Goal: Ask a question

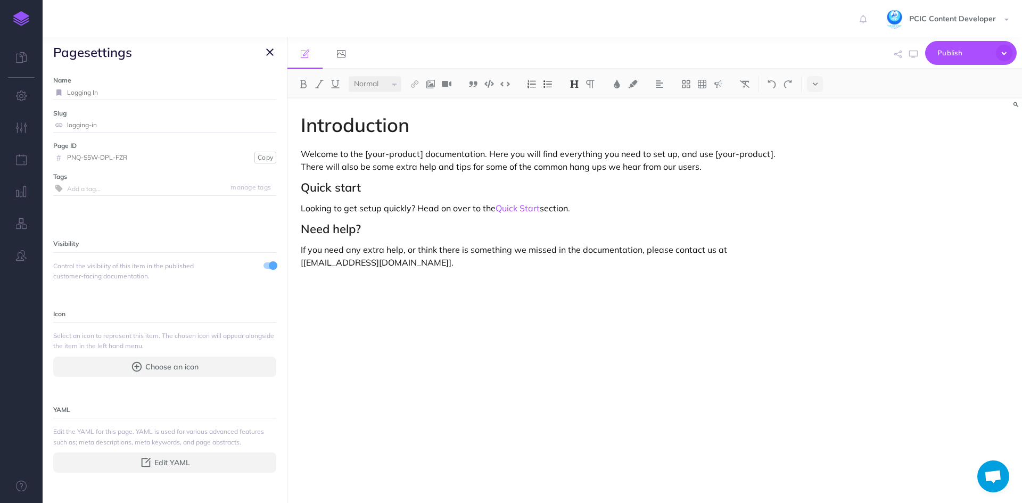
select select "null"
drag, startPoint x: 135, startPoint y: 156, endPoint x: 68, endPoint y: 152, distance: 67.2
click at [68, 152] on input "PNQ-S5W-DPL-FZR" at bounding box center [159, 158] width 185 height 14
click at [20, 23] on img at bounding box center [21, 18] width 16 height 15
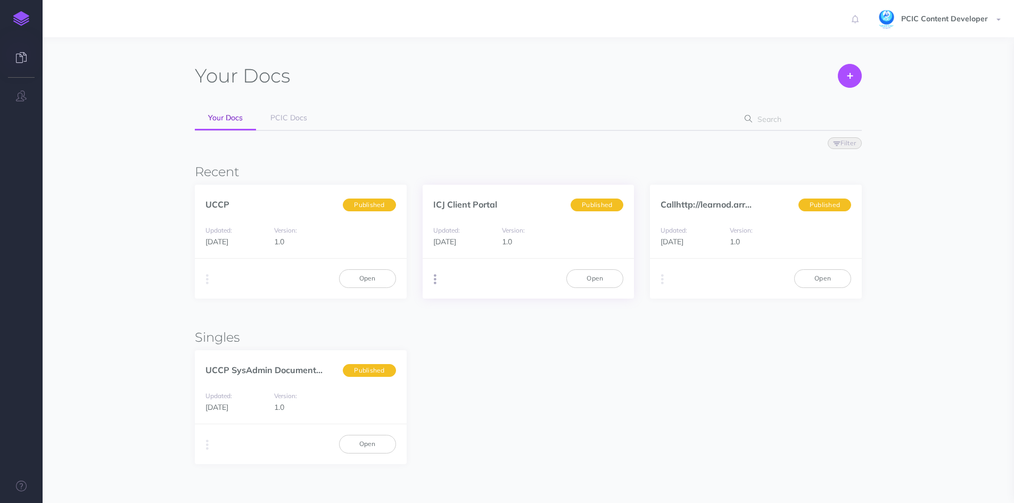
click at [434, 277] on icon "button" at bounding box center [435, 279] width 3 height 15
click at [461, 340] on button "Advanced" at bounding box center [488, 338] width 133 height 19
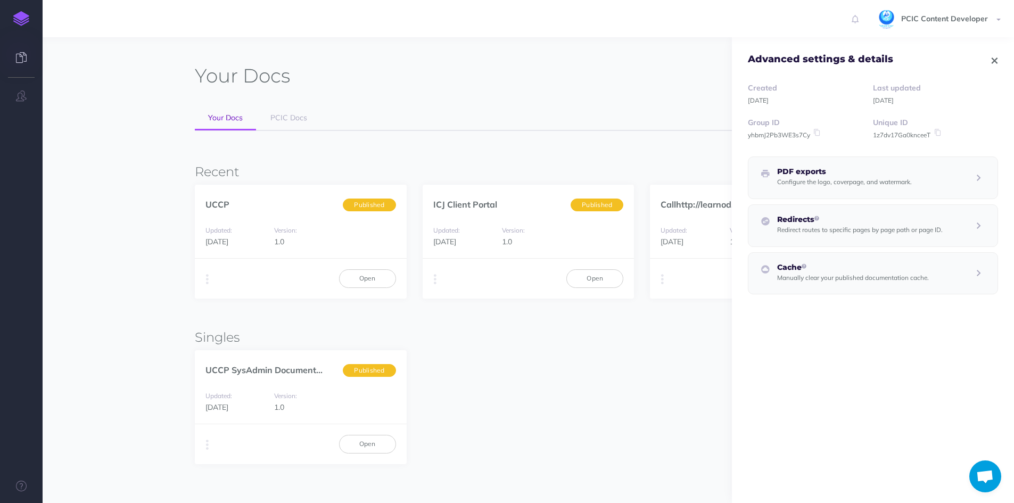
click at [907, 136] on small "1z7dv17Ga0knceeT" at bounding box center [901, 135] width 57 height 8
copy small "1z7dv17Ga0knceeT"
click at [22, 86] on button "button" at bounding box center [21, 96] width 43 height 32
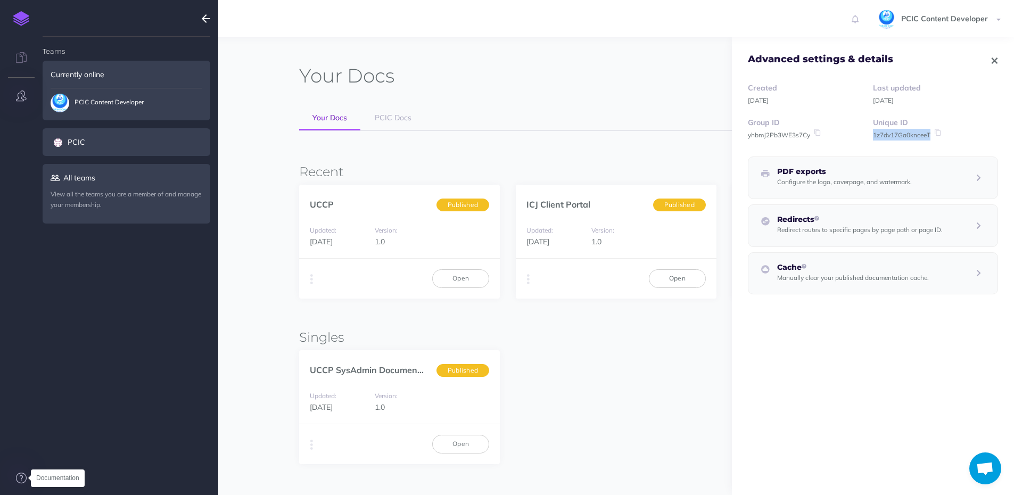
click at [24, 480] on icon at bounding box center [21, 477] width 11 height 11
click at [977, 462] on span "Open chat" at bounding box center [985, 469] width 18 height 15
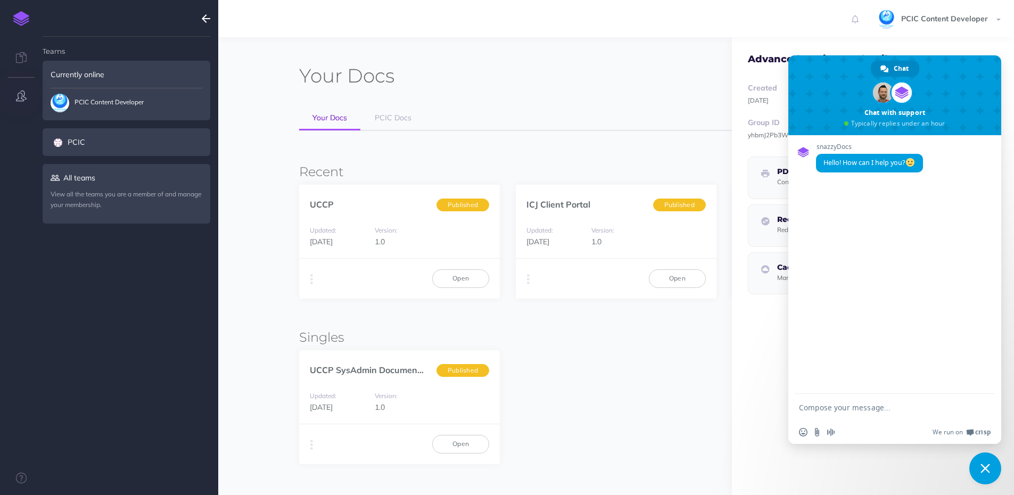
click at [850, 408] on textarea "Compose your message..." at bounding box center [883, 408] width 168 height 10
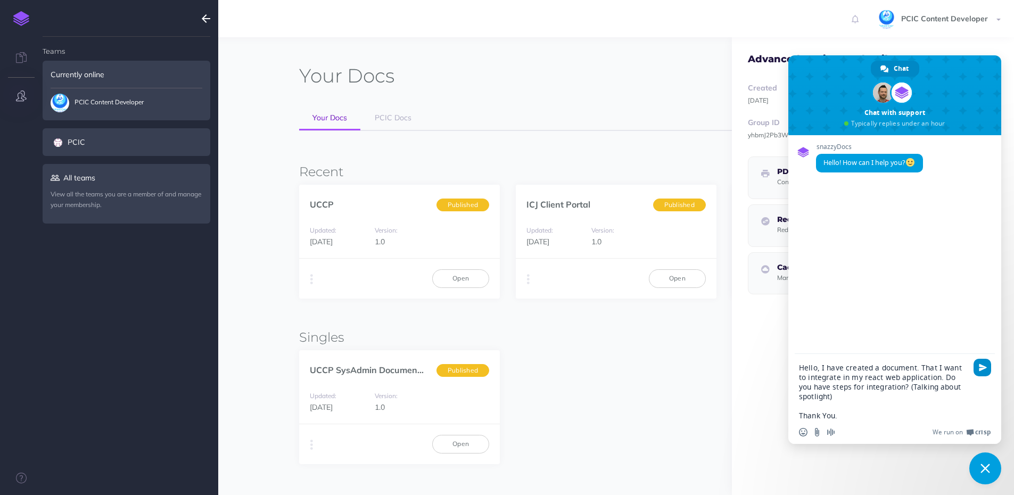
type textarea "Hello, I have created a document. That I want to integrate in my react web appl…"
click at [982, 371] on span "Send" at bounding box center [982, 368] width 18 height 18
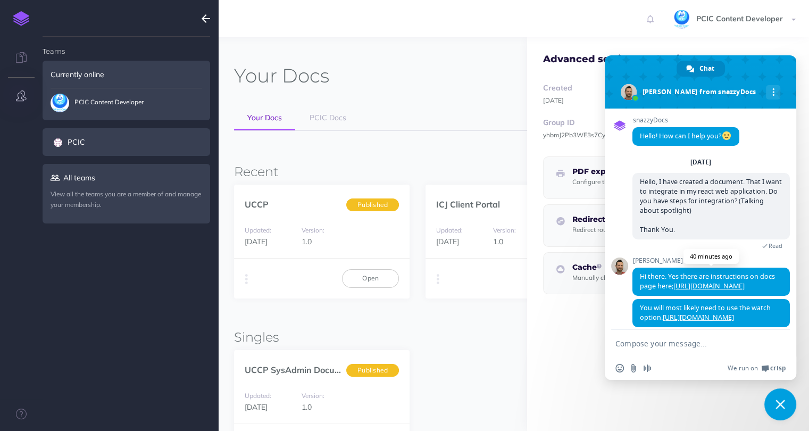
scroll to position [31, 0]
